Goal: Navigation & Orientation: Find specific page/section

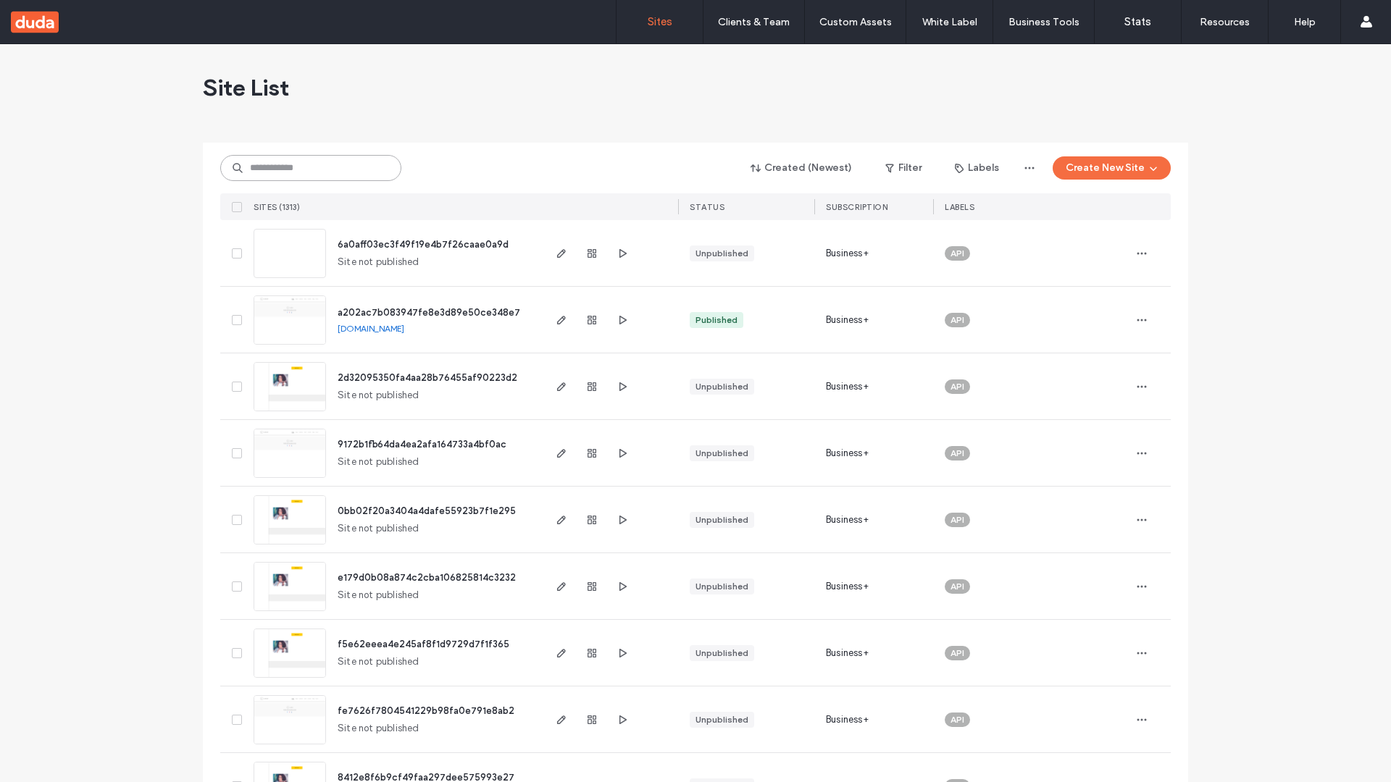
click at [311, 168] on input at bounding box center [310, 168] width 181 height 26
type input "**********"
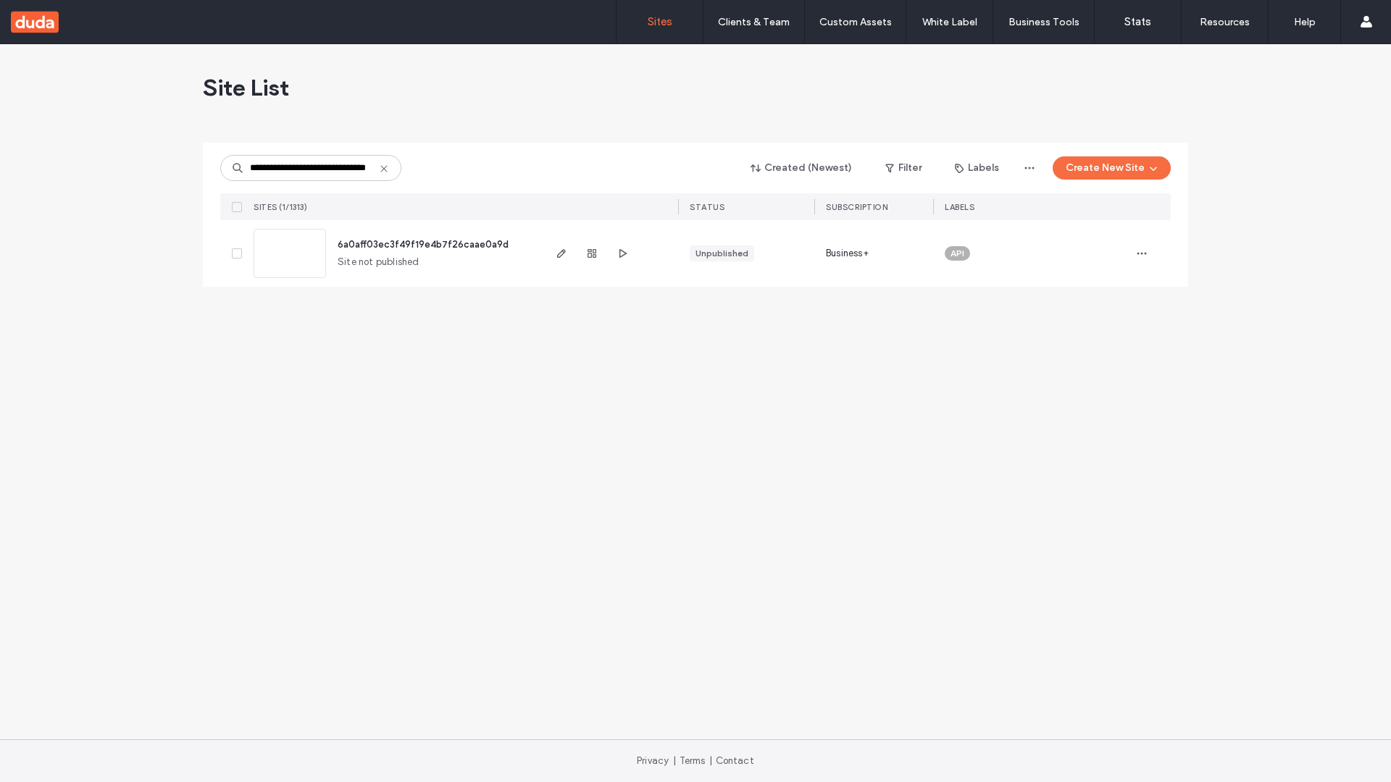
click at [424, 244] on span "6a0aff03ec3f49f19e4b7f26caae0a9d" at bounding box center [422, 244] width 171 height 11
